Goal: Task Accomplishment & Management: Use online tool/utility

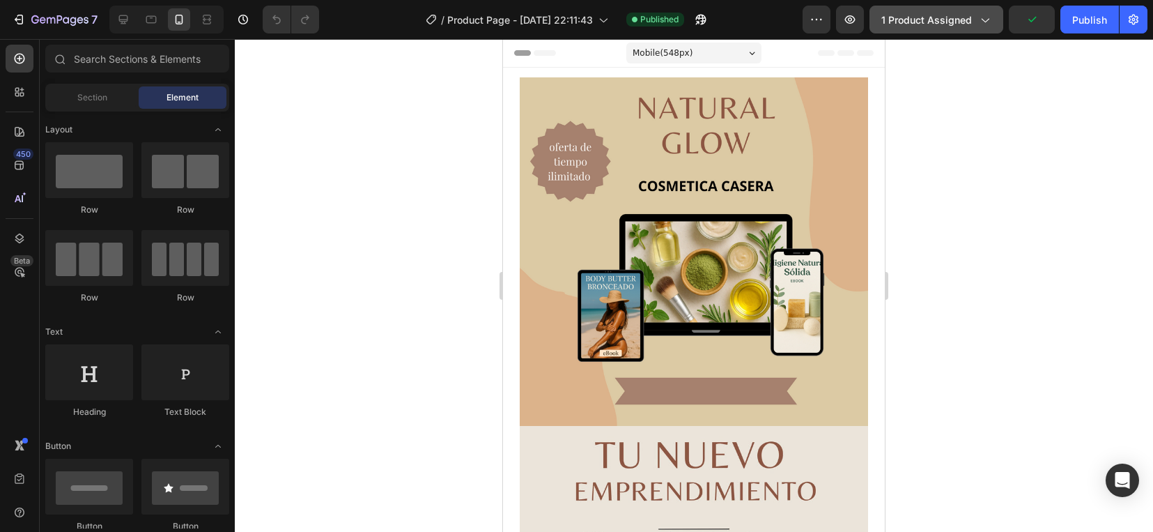
click at [916, 16] on span "1 product assigned" at bounding box center [926, 20] width 91 height 15
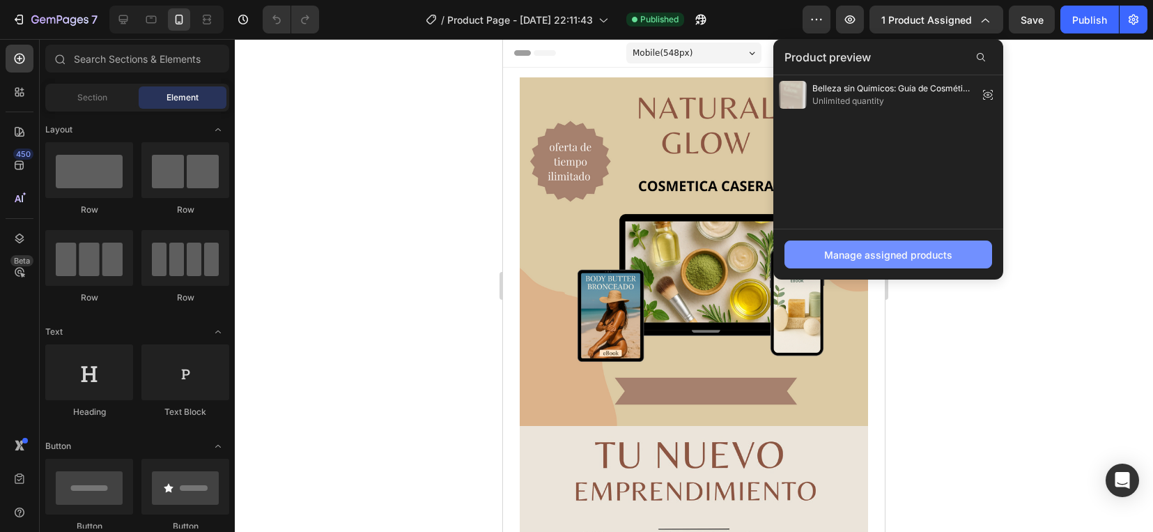
click at [935, 245] on button "Manage assigned products" at bounding box center [889, 254] width 208 height 28
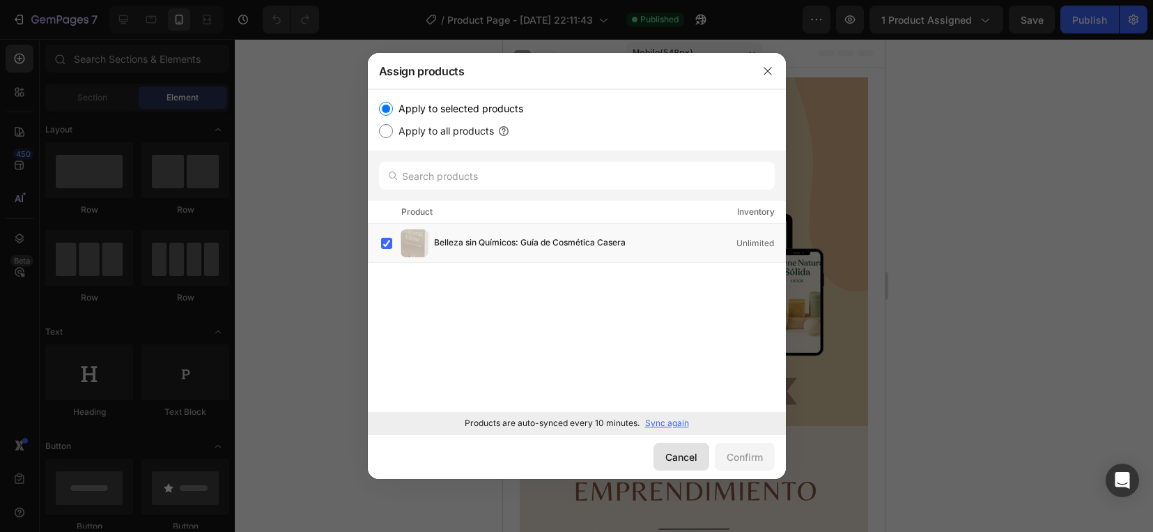
click at [676, 455] on div "Cancel" at bounding box center [681, 456] width 32 height 15
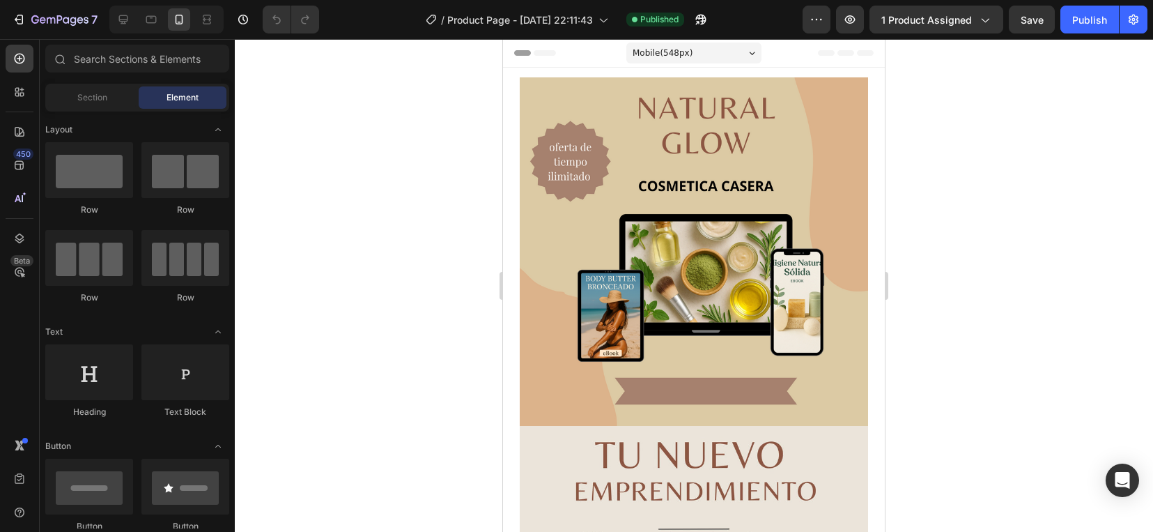
click at [304, 165] on div at bounding box center [694, 285] width 918 height 493
click at [73, 15] on icon "button" at bounding box center [59, 21] width 57 height 12
drag, startPoint x: 879, startPoint y: 472, endPoint x: 1409, endPoint y: 75, distance: 662.9
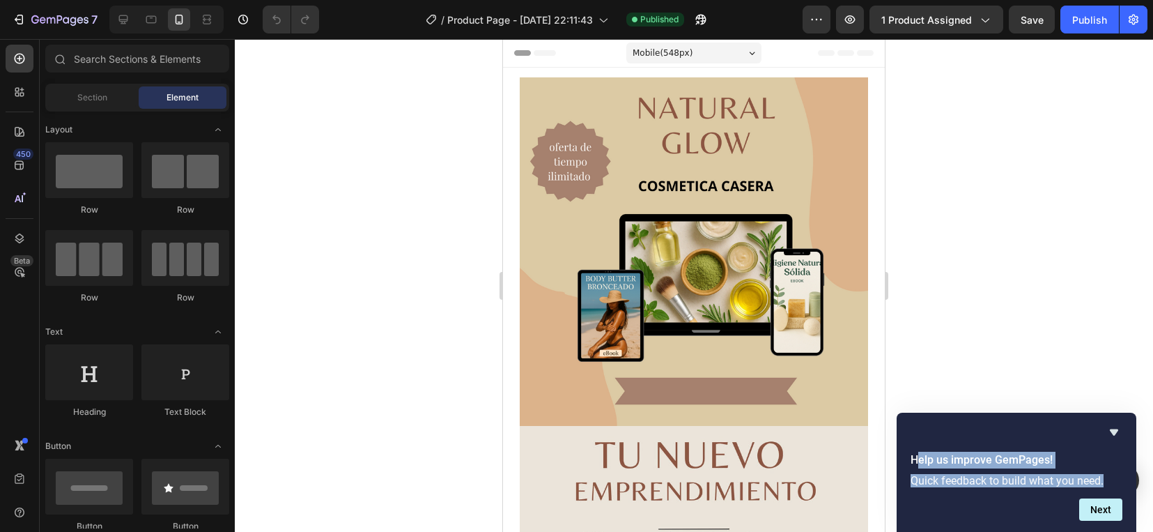
drag, startPoint x: 915, startPoint y: 461, endPoint x: 1118, endPoint y: 482, distance: 204.5
click at [1118, 482] on div "Help us improve GemPages! Quick feedback to build what you need." at bounding box center [1016, 469] width 229 height 41
drag, startPoint x: 913, startPoint y: 461, endPoint x: 1113, endPoint y: 472, distance: 199.6
click at [1113, 472] on div "Help us improve GemPages! Quick feedback to build what you need." at bounding box center [1016, 469] width 229 height 41
copy div "Help us improve GemPages! Quick feedback to build what you need."
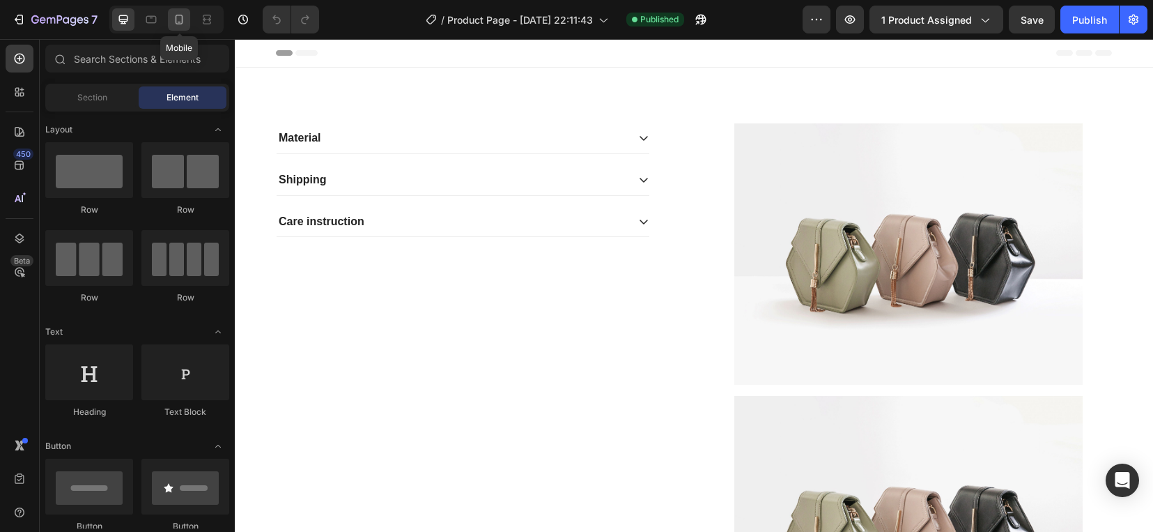
click at [186, 15] on icon at bounding box center [179, 20] width 14 height 14
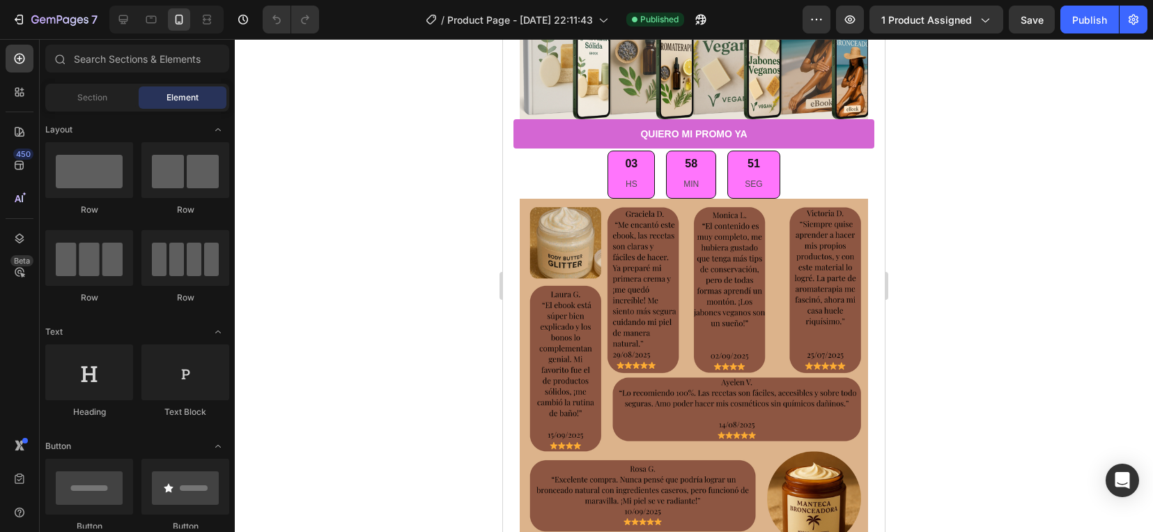
scroll to position [3776, 0]
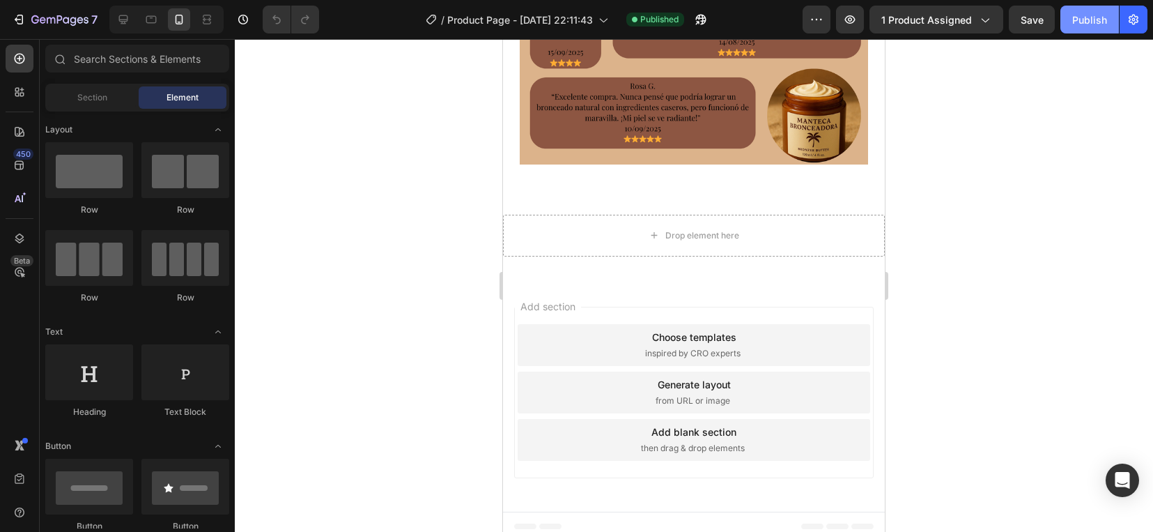
click at [1085, 19] on div "Publish" at bounding box center [1089, 20] width 35 height 15
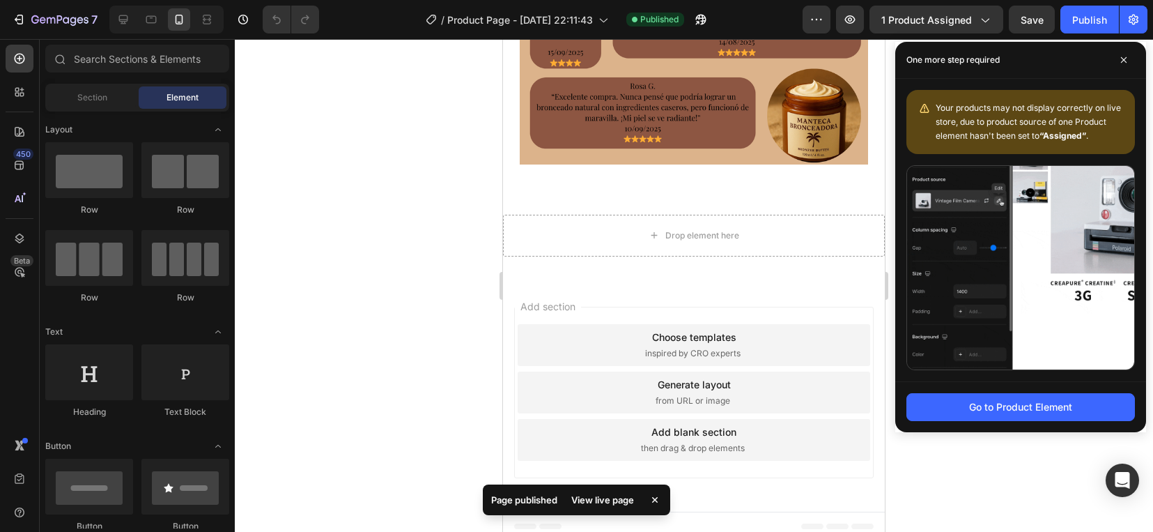
click at [605, 500] on div "View live page" at bounding box center [602, 500] width 79 height 20
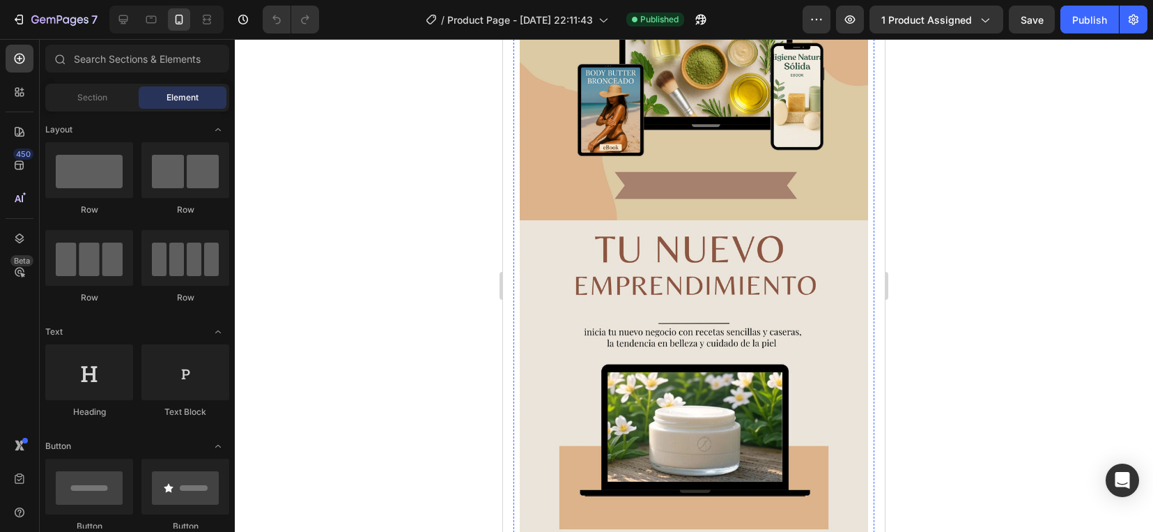
scroll to position [0, 0]
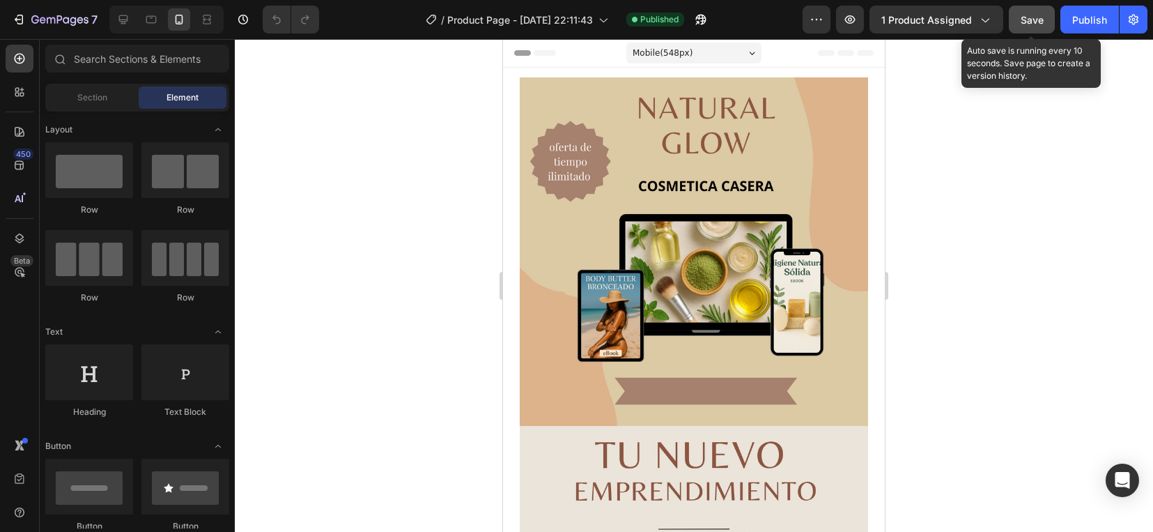
click at [1039, 14] on span "Save" at bounding box center [1032, 20] width 23 height 12
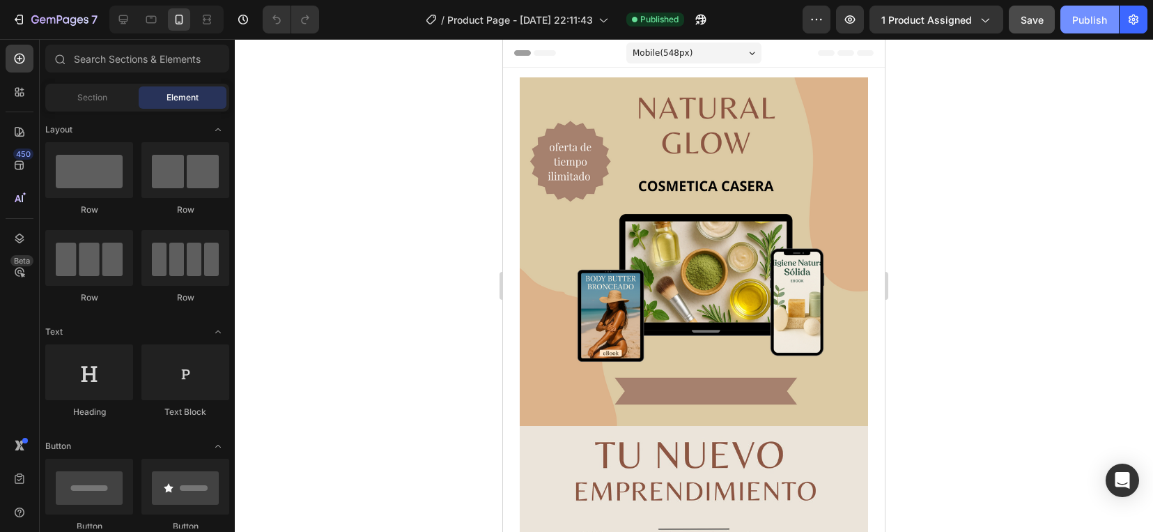
click at [1089, 18] on div "Publish" at bounding box center [1089, 20] width 35 height 15
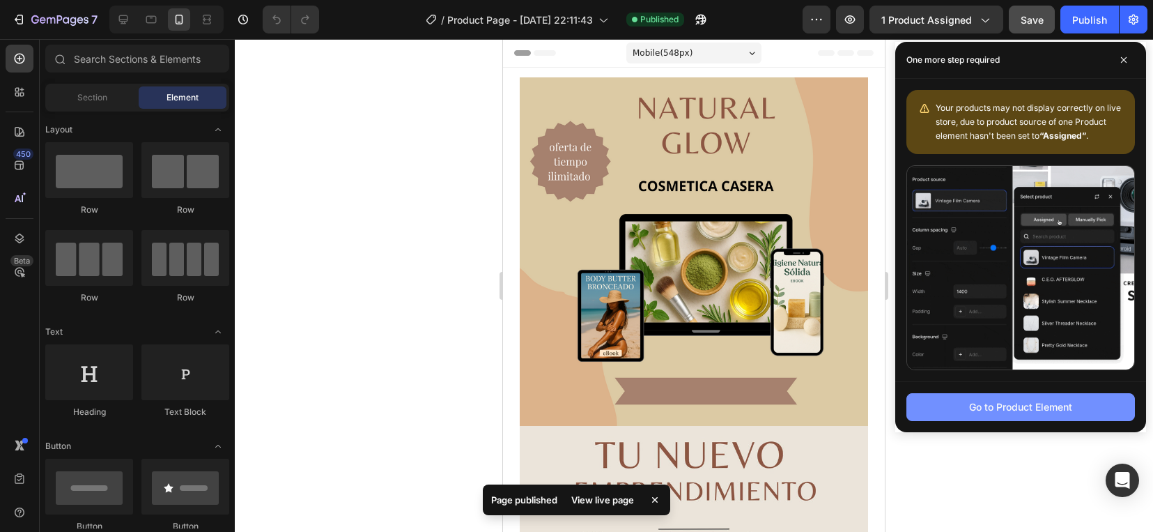
click at [1008, 411] on div "Go to Product Element" at bounding box center [1020, 406] width 103 height 15
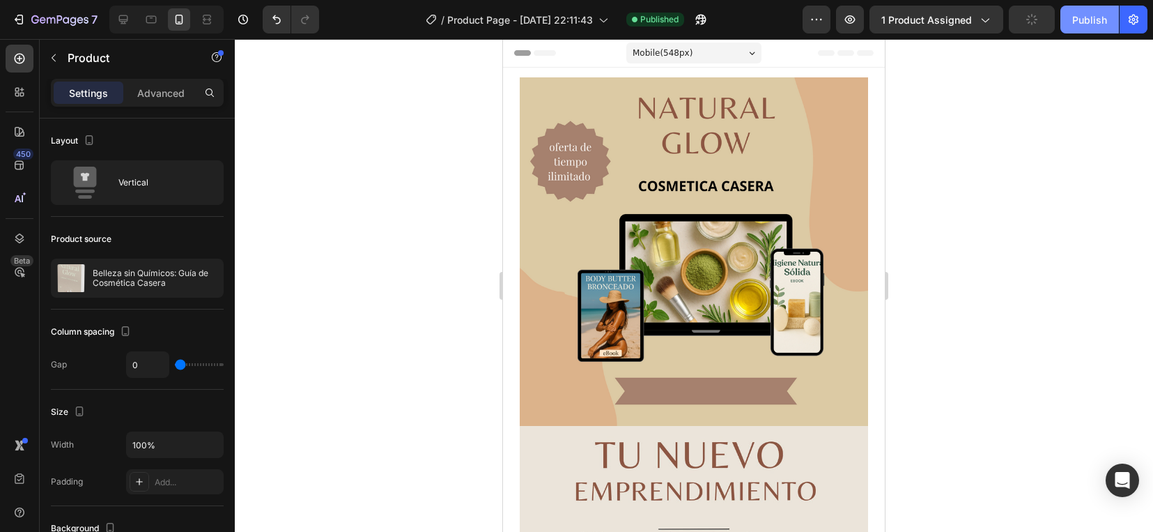
click at [1082, 25] on div "Publish" at bounding box center [1089, 20] width 35 height 15
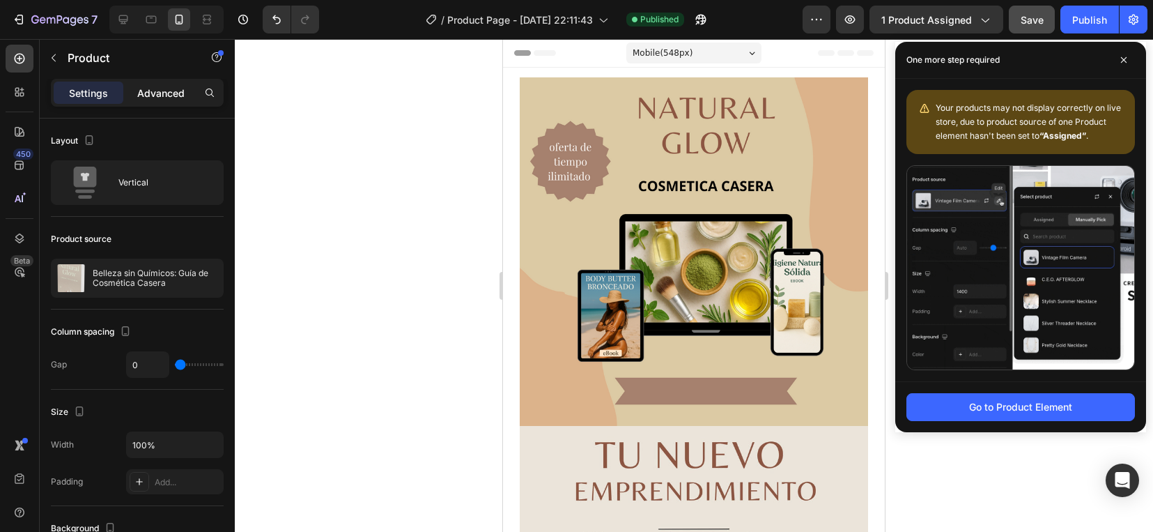
click at [162, 91] on p "Advanced" at bounding box center [160, 93] width 47 height 15
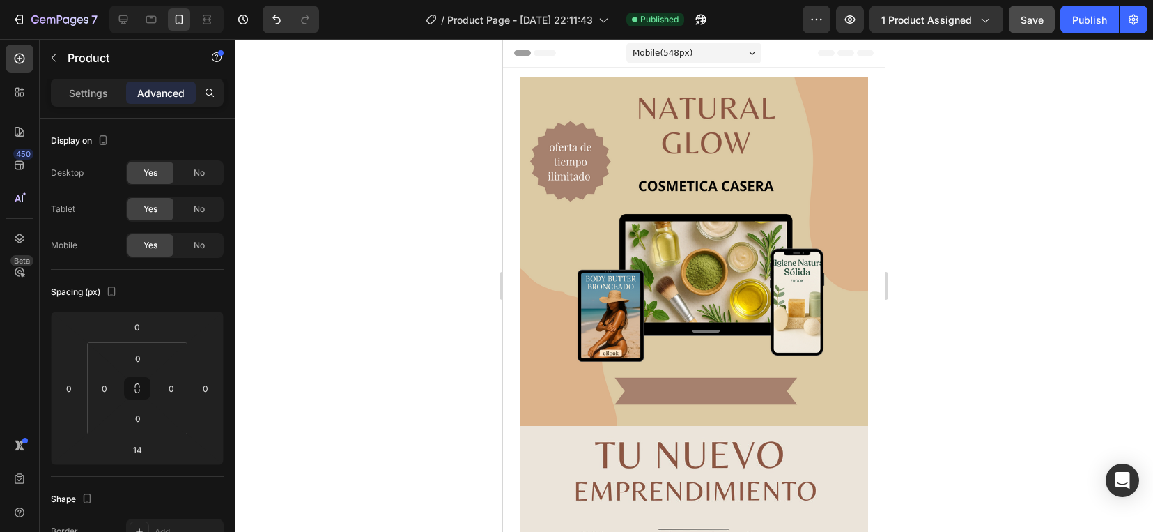
click at [162, 91] on p "Advanced" at bounding box center [160, 93] width 47 height 15
click at [63, 58] on button "button" at bounding box center [54, 58] width 22 height 22
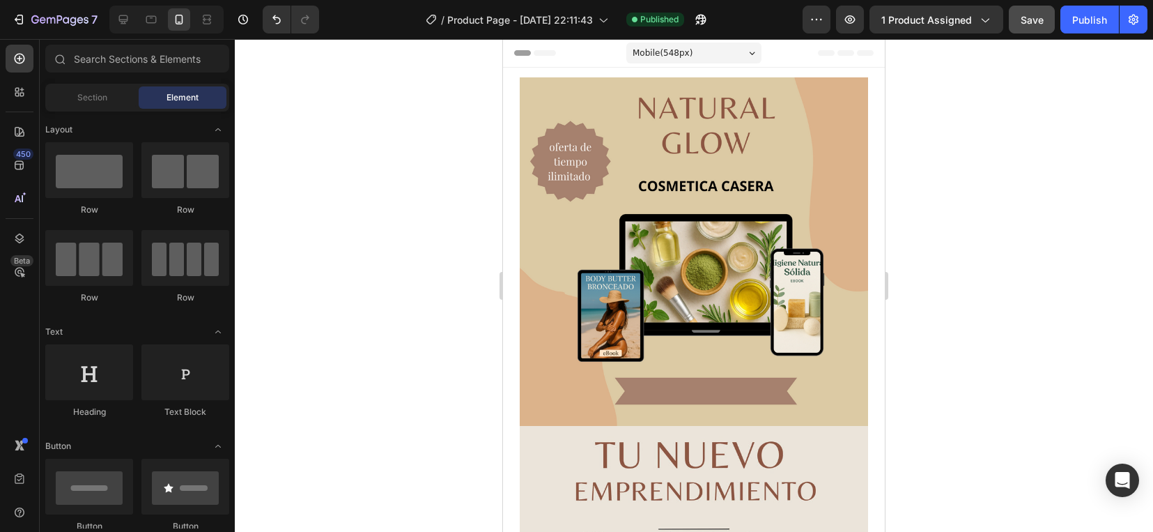
click at [175, 100] on span "Element" at bounding box center [183, 97] width 32 height 13
click at [200, 93] on div "Element" at bounding box center [183, 97] width 88 height 22
click at [161, 94] on div "Element" at bounding box center [183, 97] width 88 height 22
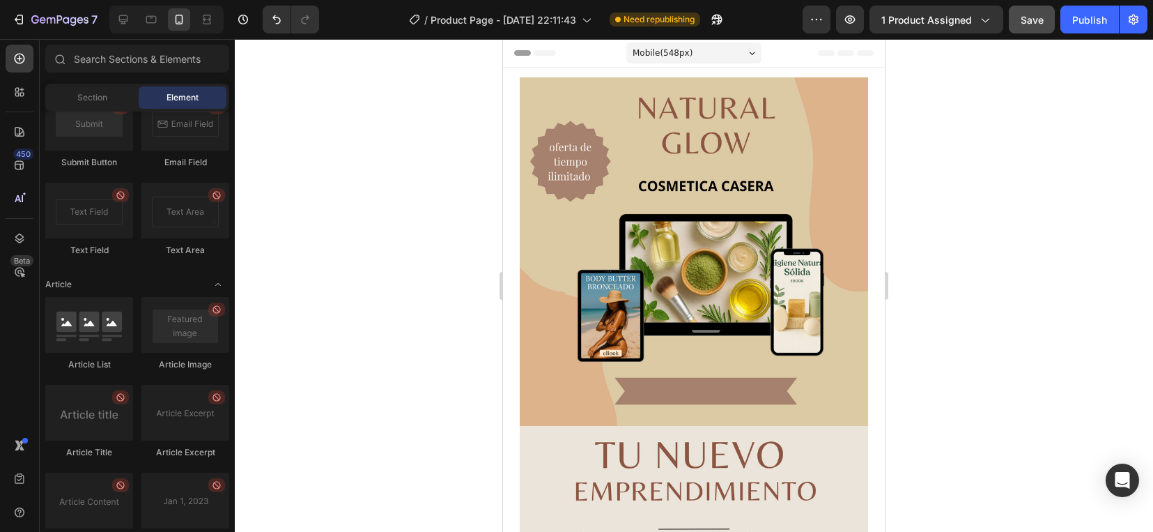
scroll to position [3804, 0]
